Goal: Information Seeking & Learning: Learn about a topic

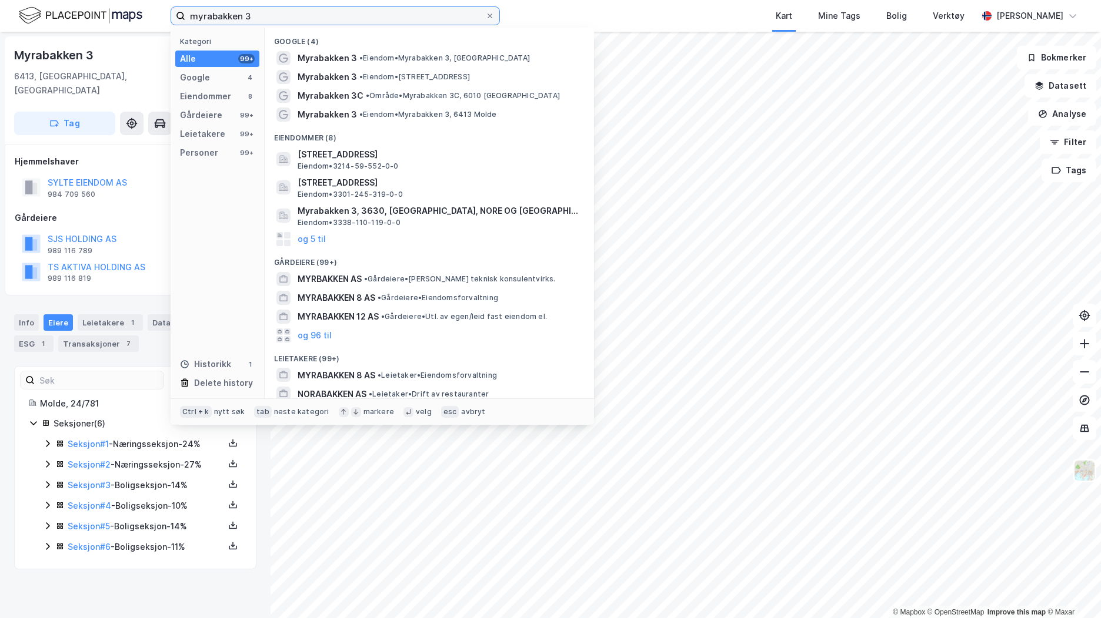
drag, startPoint x: 292, startPoint y: 15, endPoint x: 135, endPoint y: 8, distance: 156.6
click at [135, 8] on div "myrabakken 3 Kategori Alle 99+ Google 4 Eiendommer 8 Gårdeiere 99+ Leietakere 9…" at bounding box center [550, 16] width 1101 height 32
paste input "[STREET_ADDRESS]"
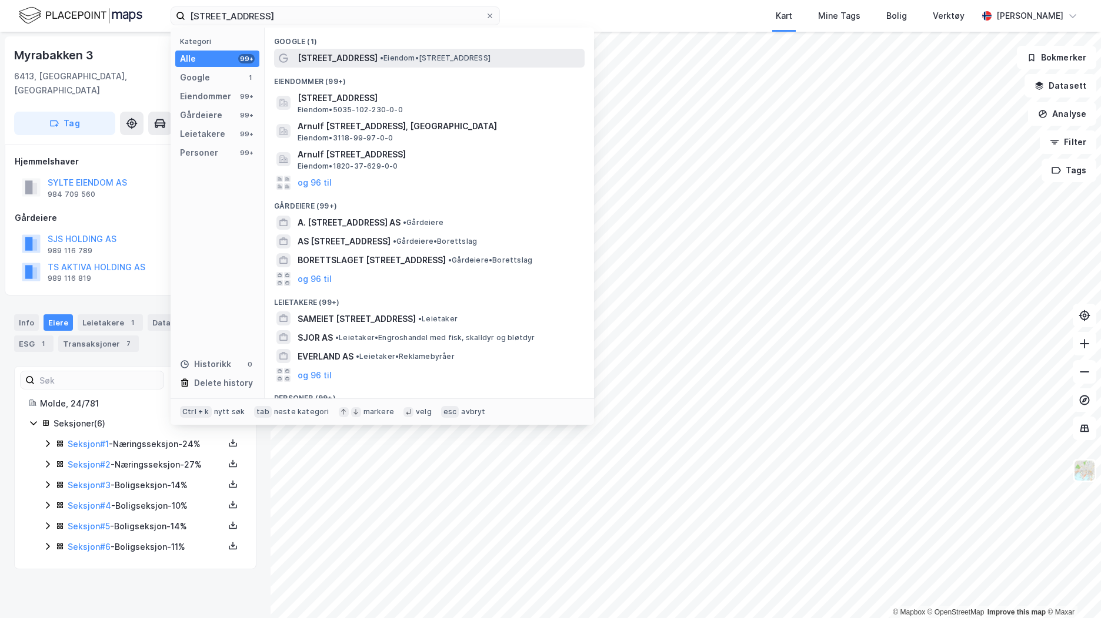
click at [345, 54] on span "[STREET_ADDRESS]" at bounding box center [337, 58] width 80 height 14
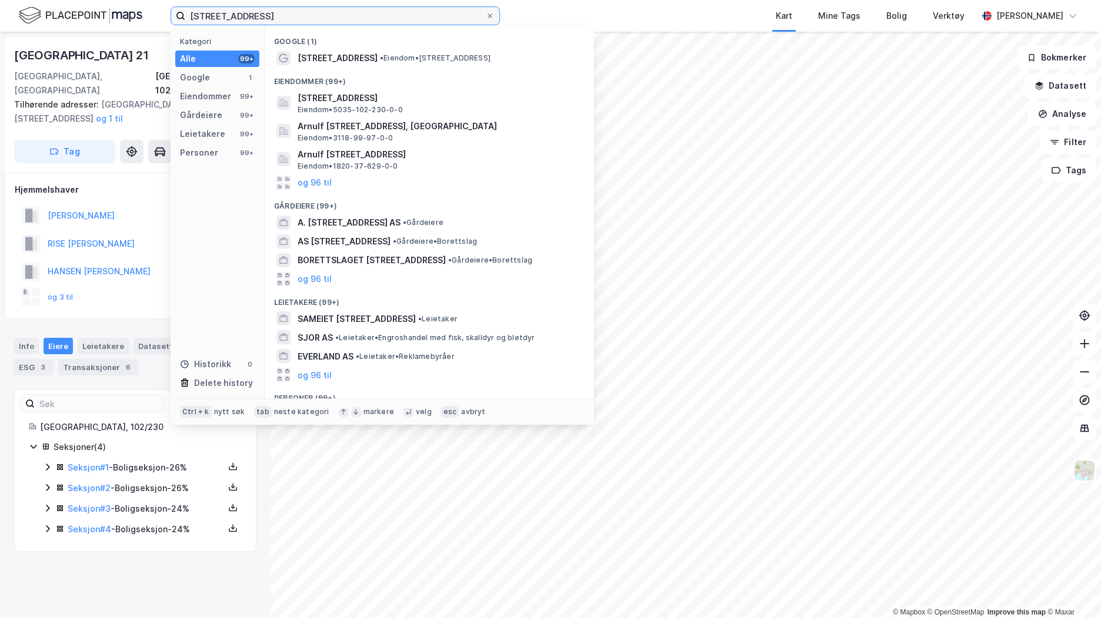
drag, startPoint x: 266, startPoint y: 10, endPoint x: 126, endPoint y: 9, distance: 139.9
click at [126, 9] on div "[STREET_ADDRESS], stjør Kategori Alle 99+ Google 1 Eiendommer 99+ Gårdeiere 99+…" at bounding box center [550, 16] width 1101 height 32
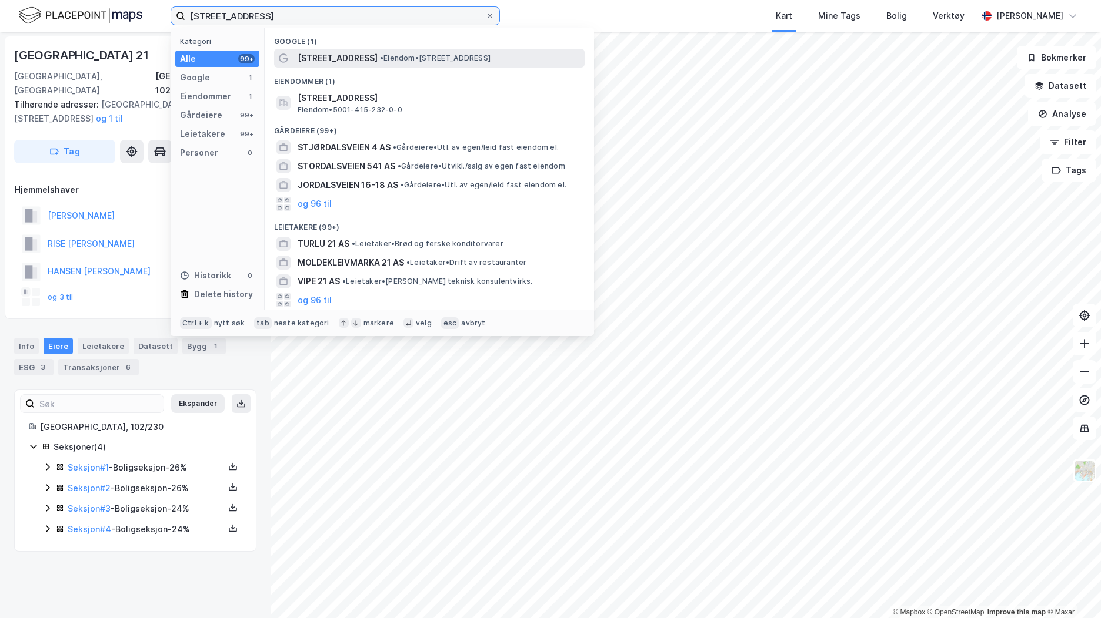
type input "[STREET_ADDRESS]"
click at [337, 53] on span "[STREET_ADDRESS]" at bounding box center [337, 58] width 80 height 14
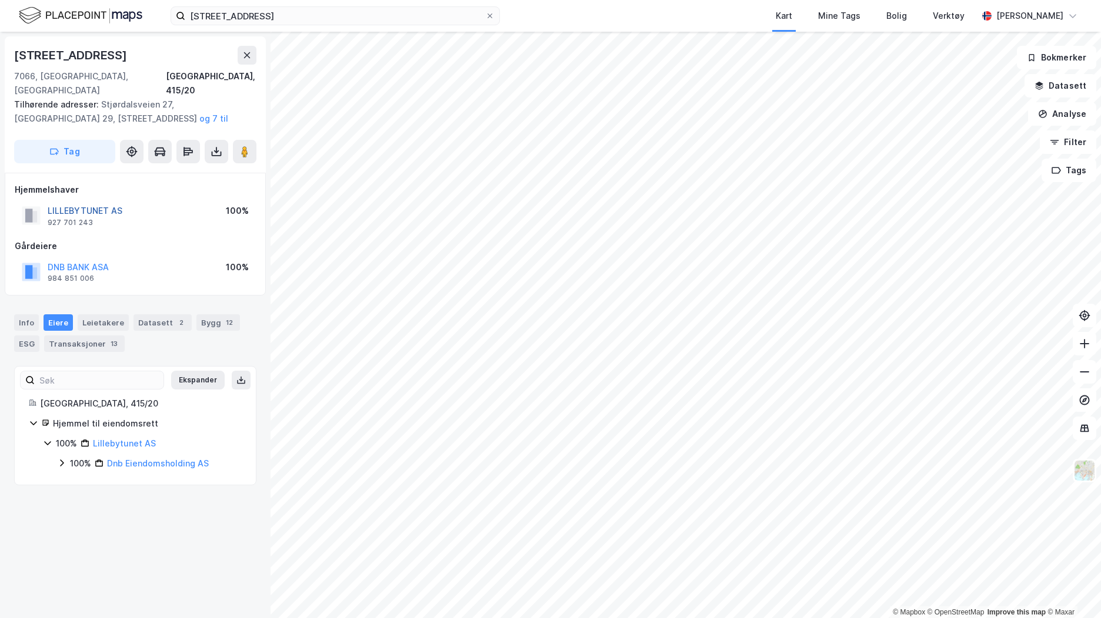
click at [0, 0] on button "LILLEBYTUNET AS" at bounding box center [0, 0] width 0 height 0
